Goal: Find specific page/section: Find specific page/section

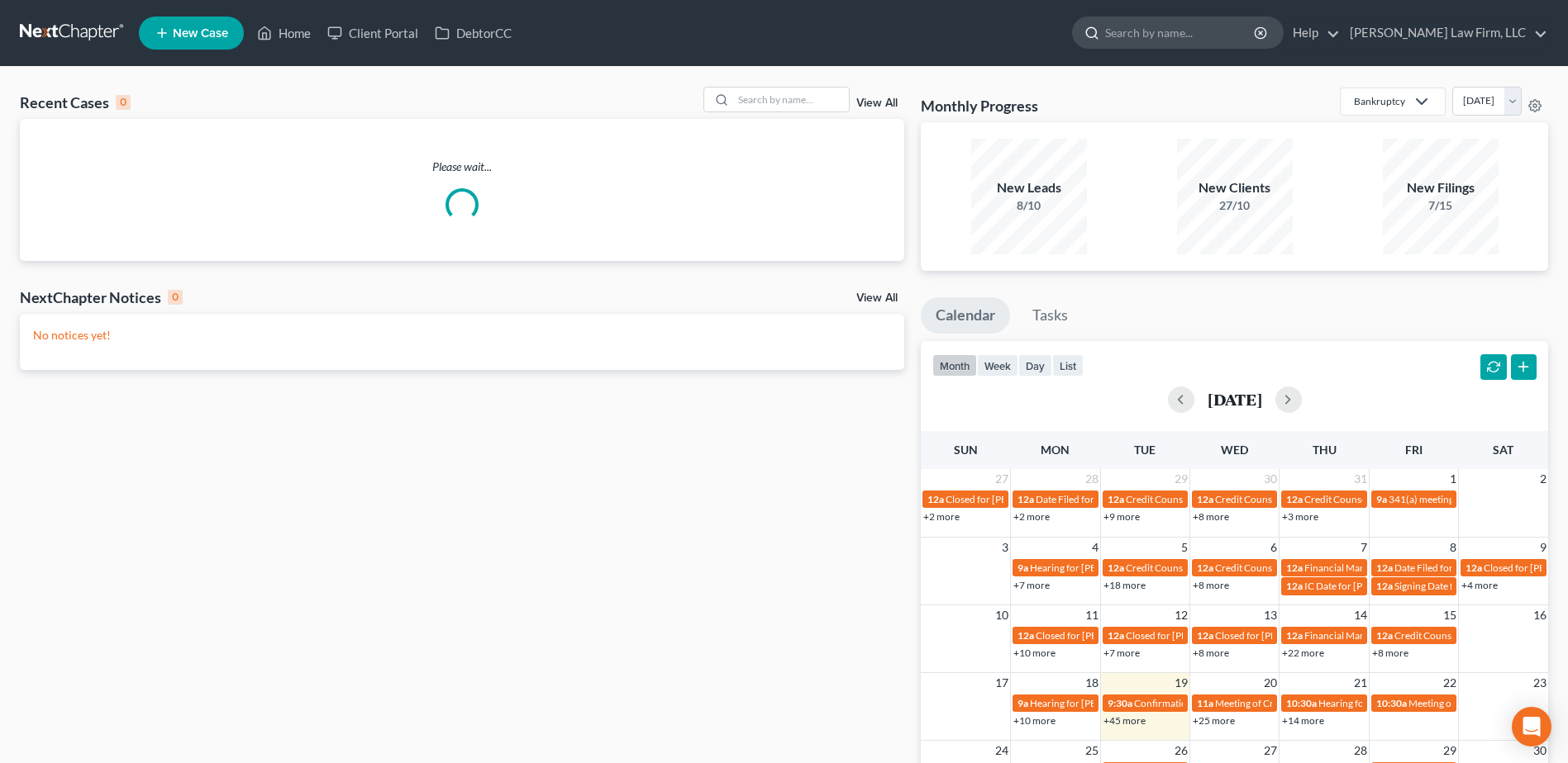
click at [1216, 31] on input "search" at bounding box center [1180, 32] width 151 height 31
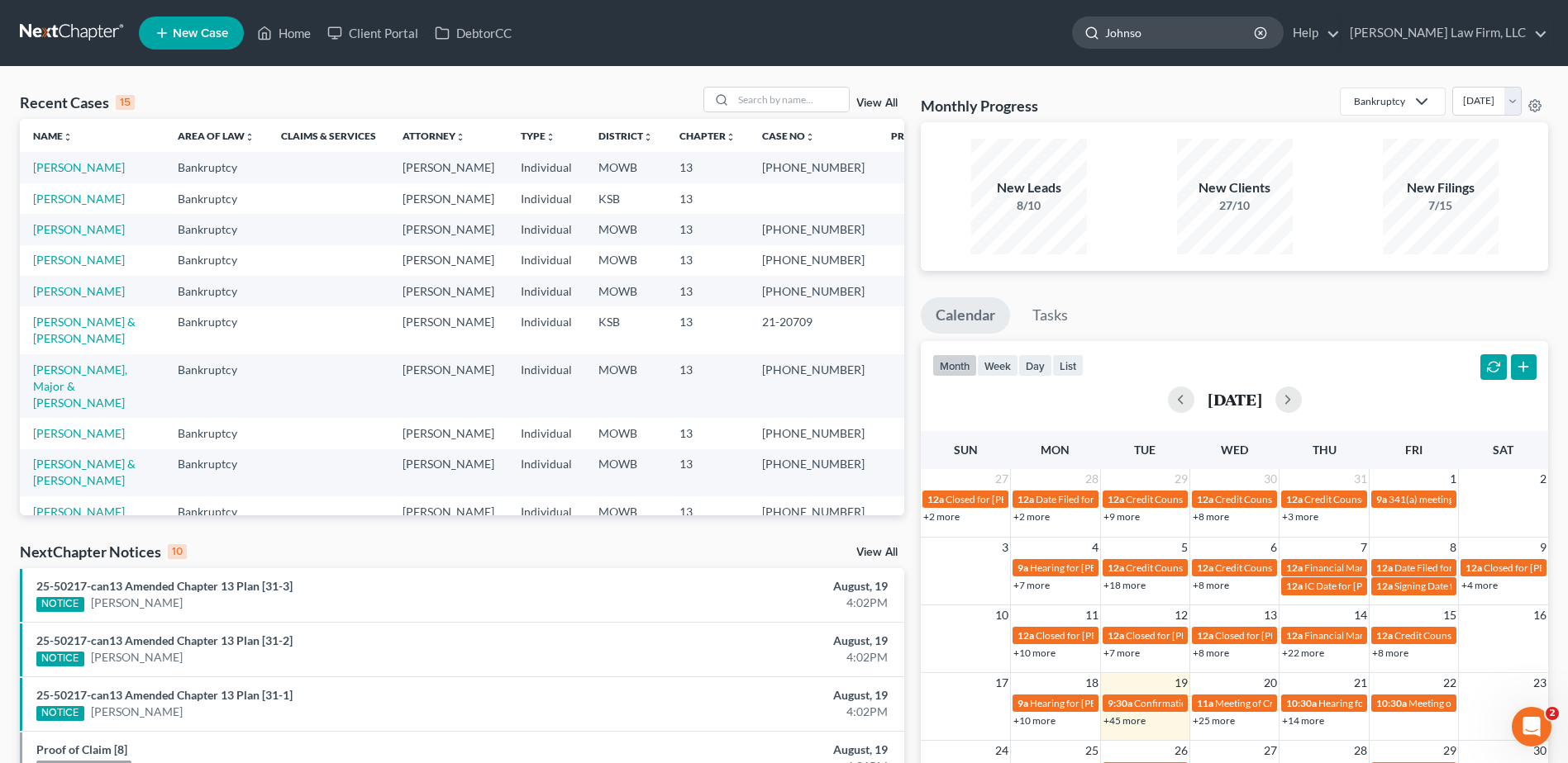
type input "[PERSON_NAME]"
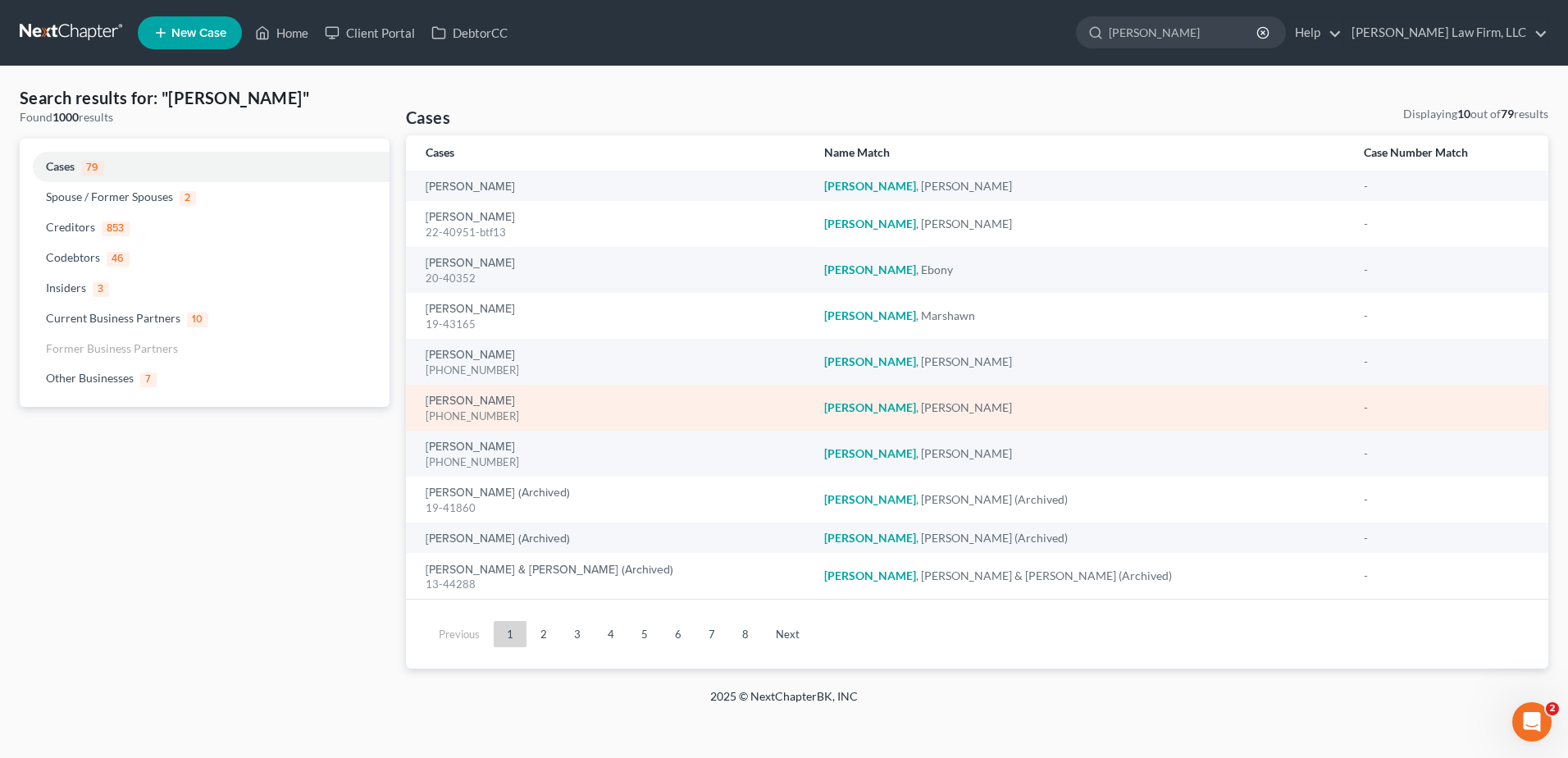
click at [472, 392] on div "[PERSON_NAME] [PHONE_NUMBER]" at bounding box center [612, 408] width 373 height 32
click at [471, 402] on link "[PERSON_NAME]" at bounding box center [470, 401] width 89 height 11
